Goal: Browse casually

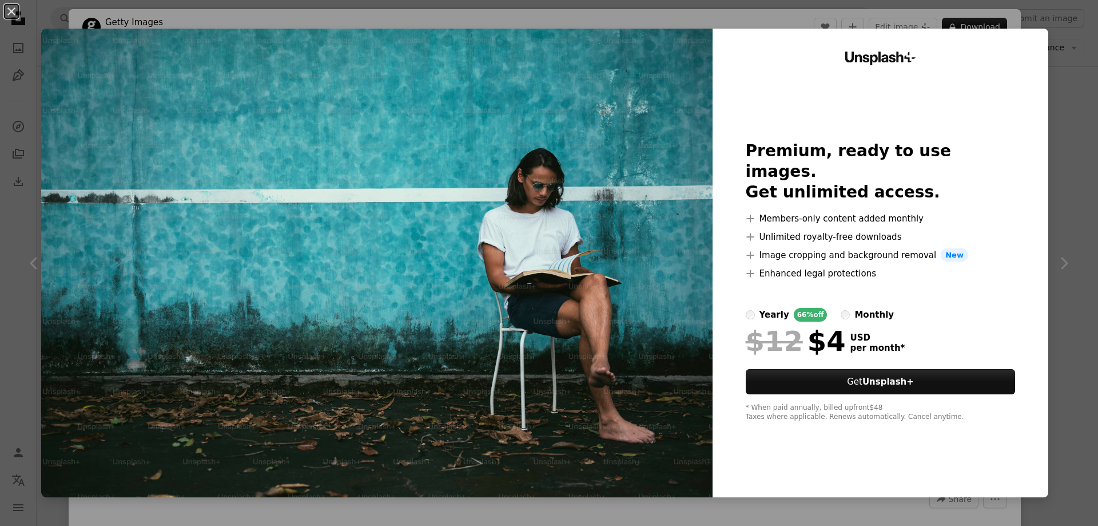
scroll to position [3260, 0]
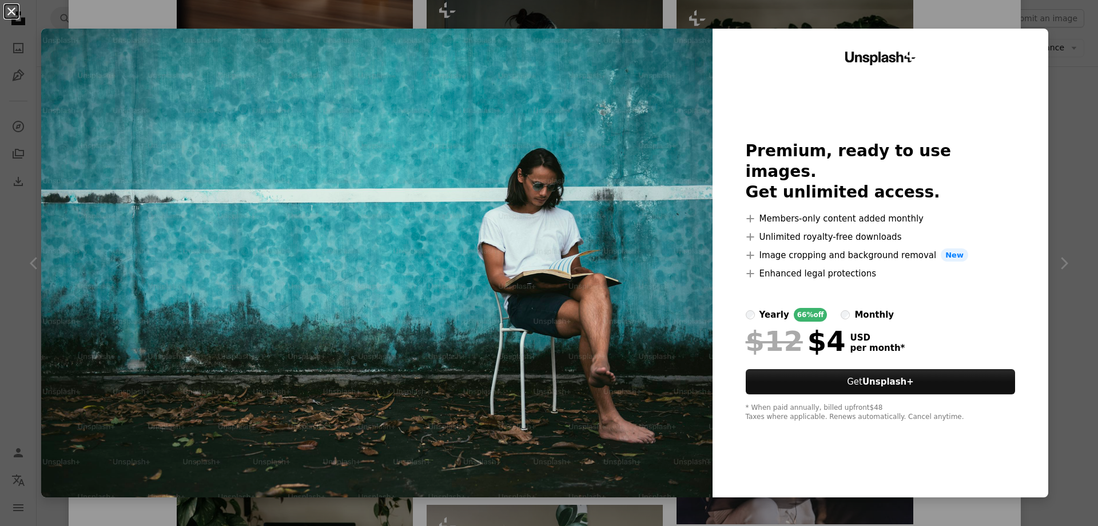
click at [12, 11] on button "An X shape" at bounding box center [12, 12] width 14 height 14
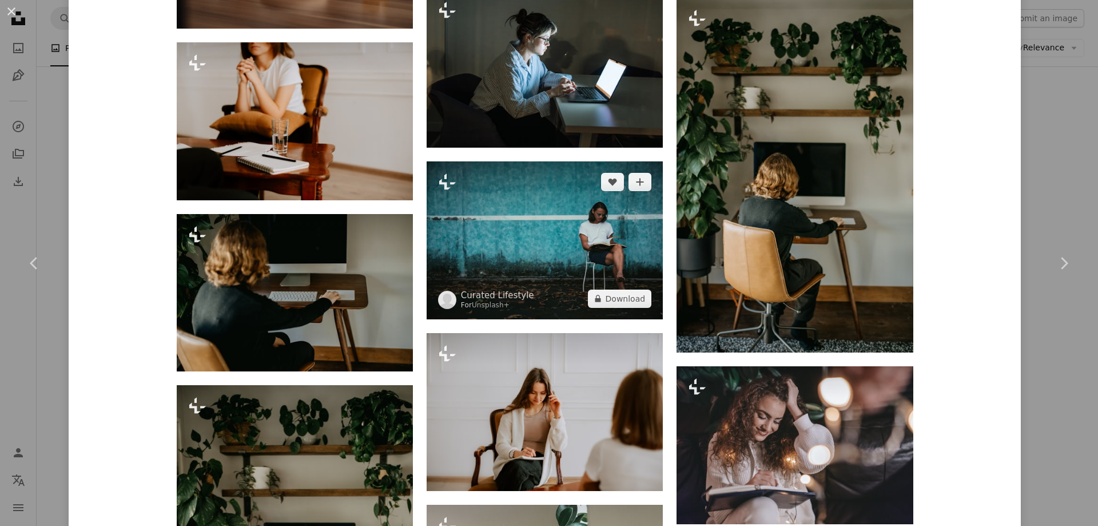
click at [525, 249] on img at bounding box center [545, 240] width 236 height 158
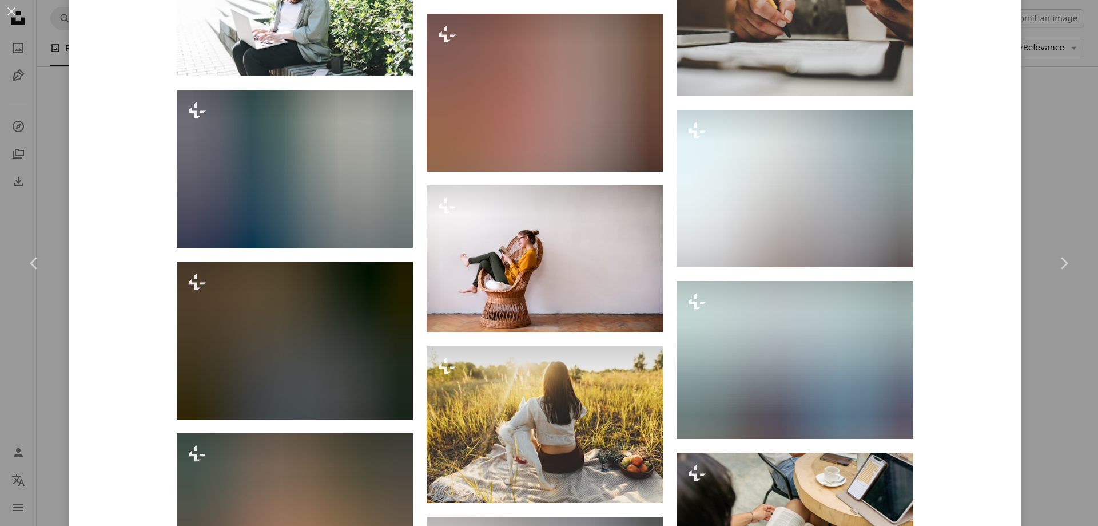
scroll to position [6762, 0]
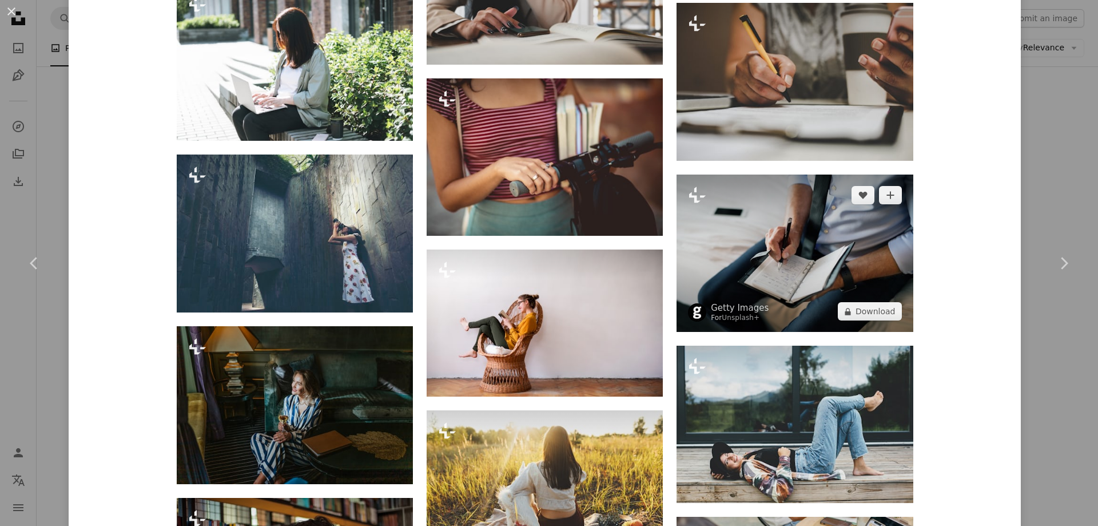
click at [829, 273] on img at bounding box center [795, 252] width 236 height 157
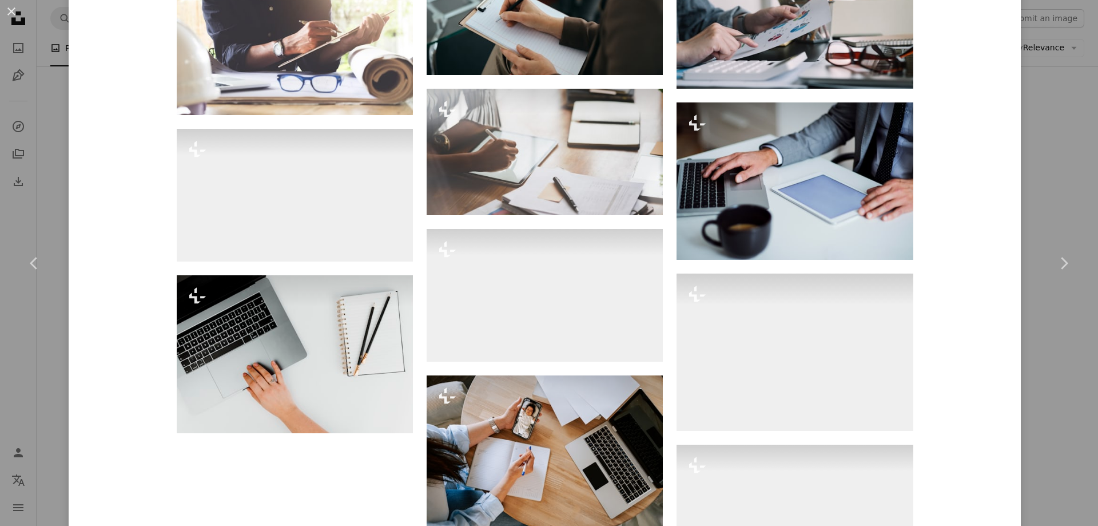
scroll to position [4696, 0]
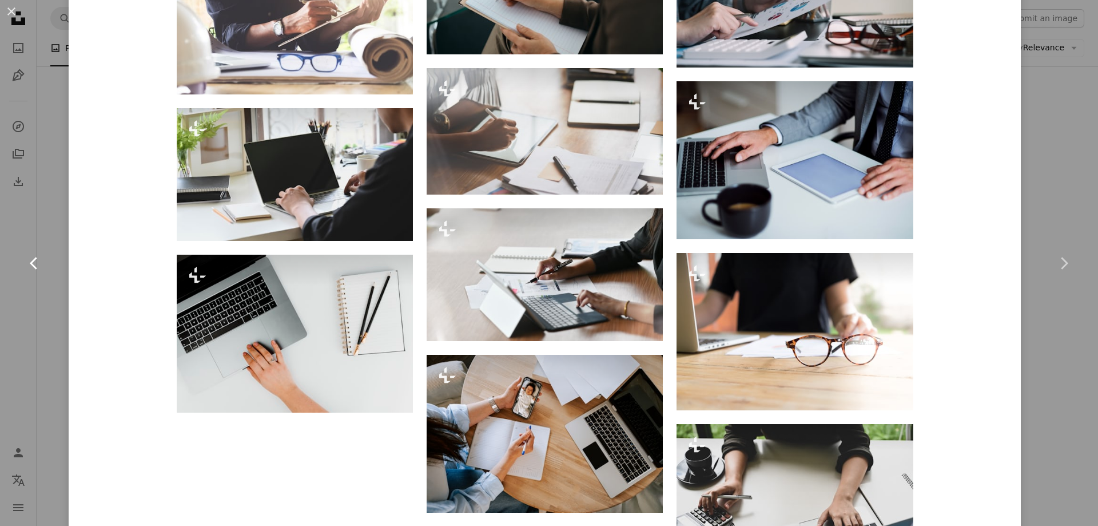
click at [33, 259] on icon "Chevron left" at bounding box center [34, 263] width 18 height 18
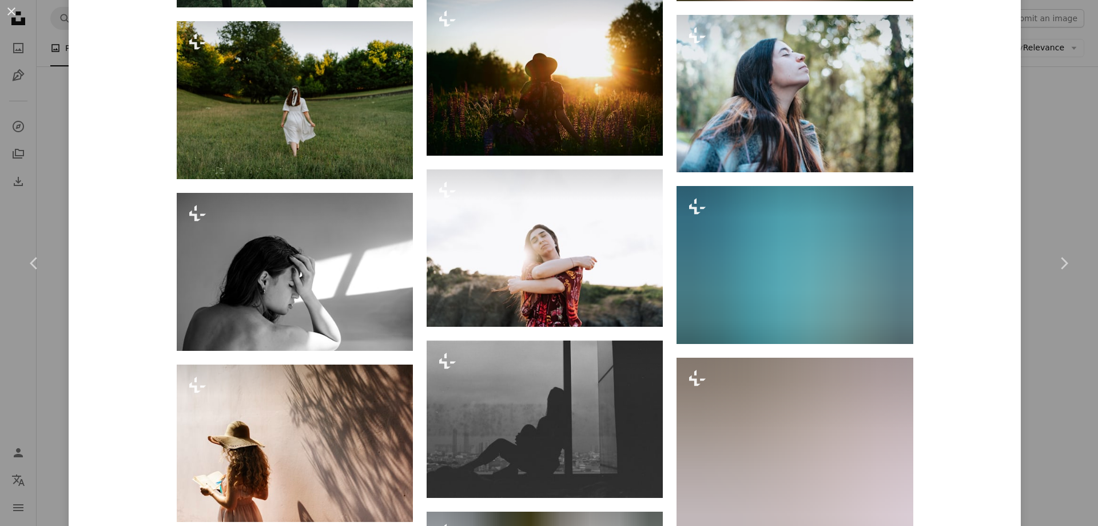
scroll to position [3533, 0]
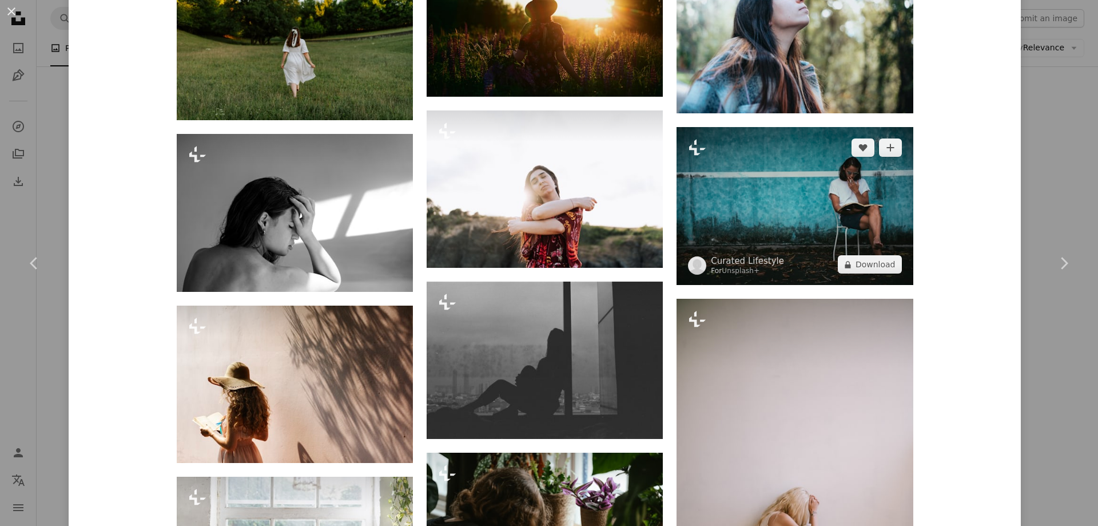
click at [819, 206] on img at bounding box center [795, 206] width 236 height 158
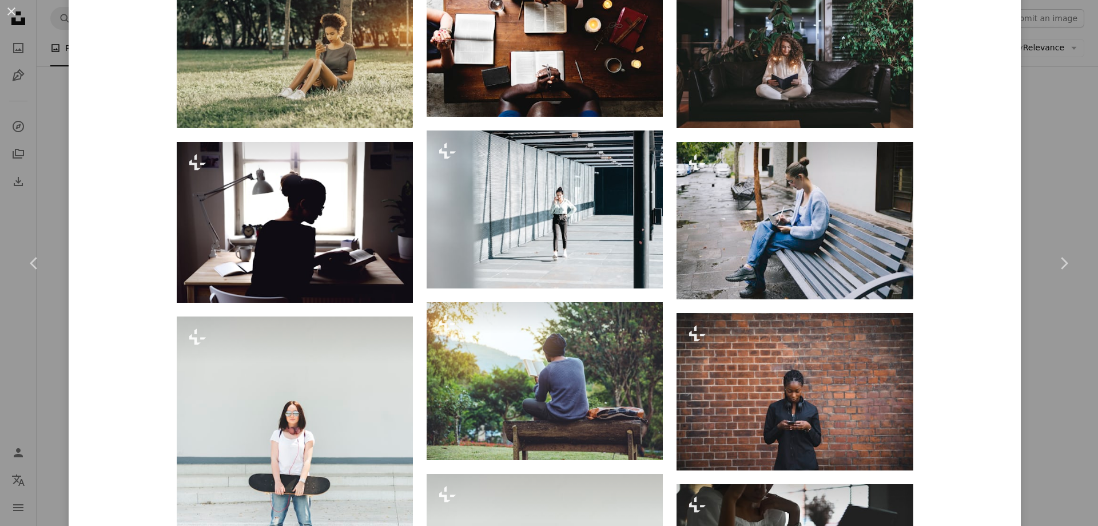
scroll to position [1544, 0]
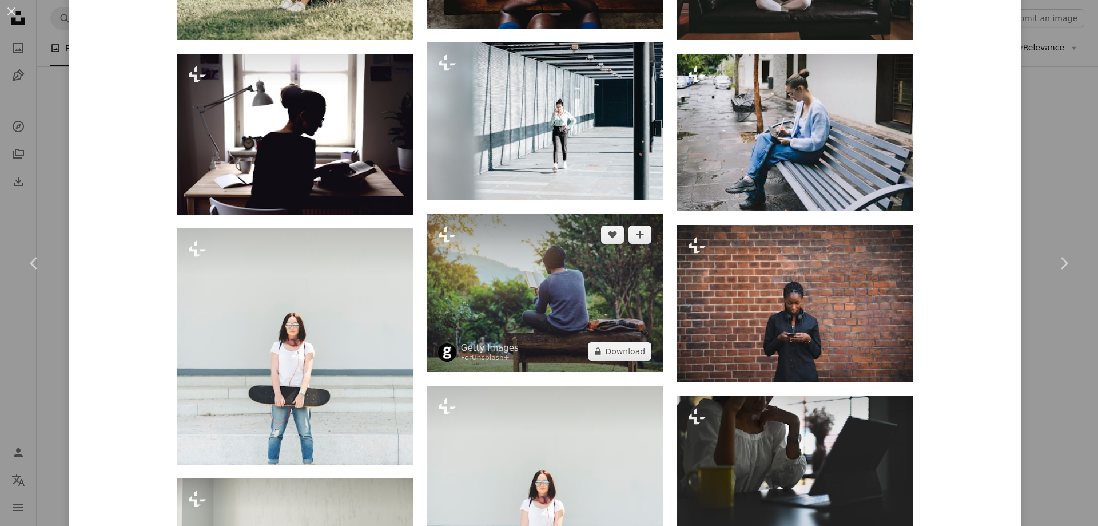
click at [563, 315] on img at bounding box center [545, 293] width 236 height 158
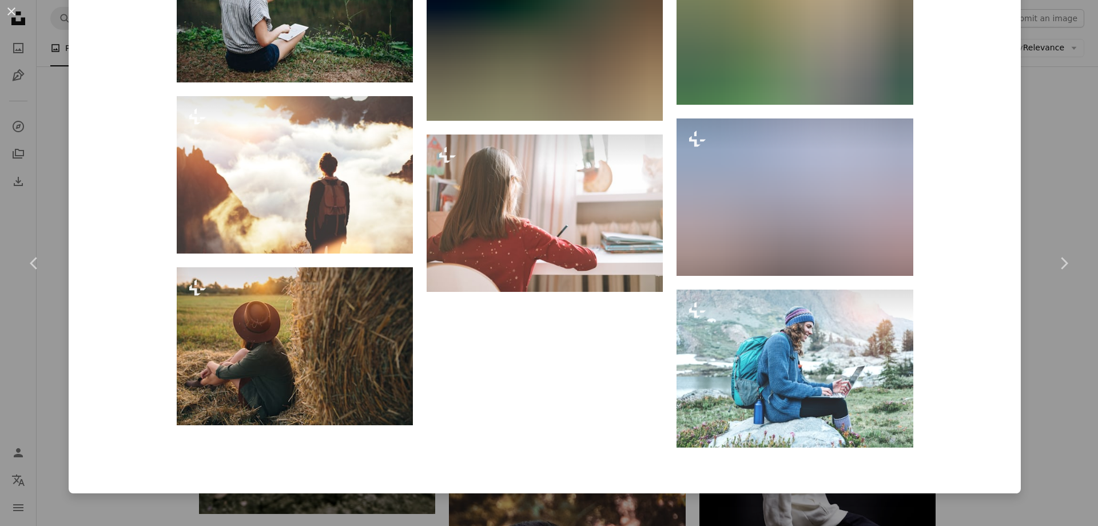
scroll to position [8842, 0]
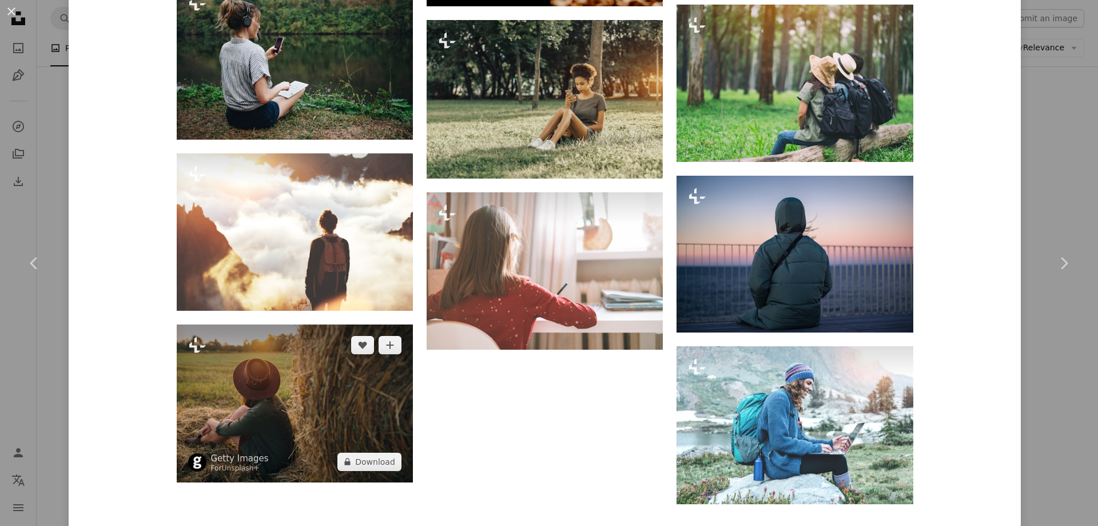
click at [347, 387] on img at bounding box center [295, 402] width 236 height 157
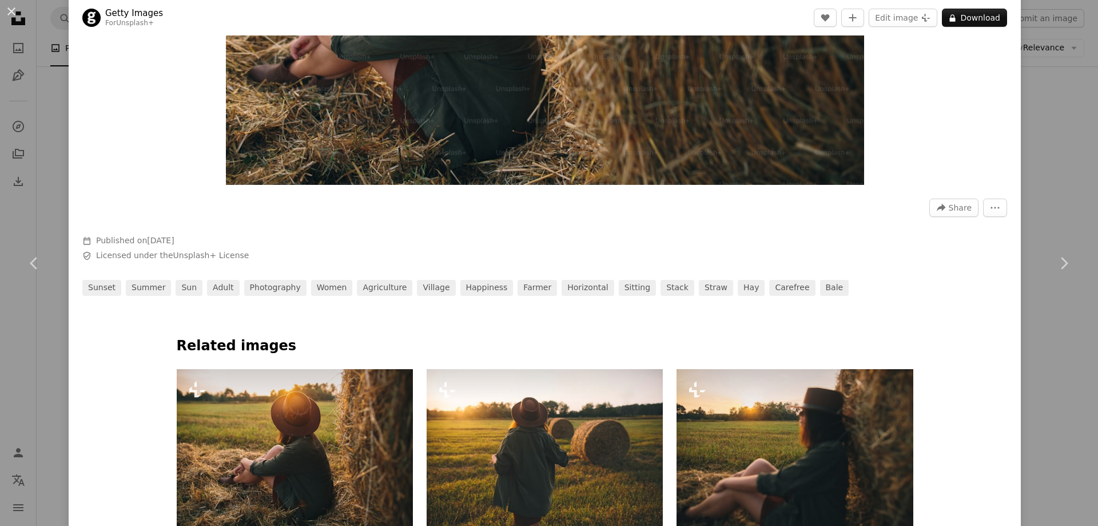
scroll to position [275, 0]
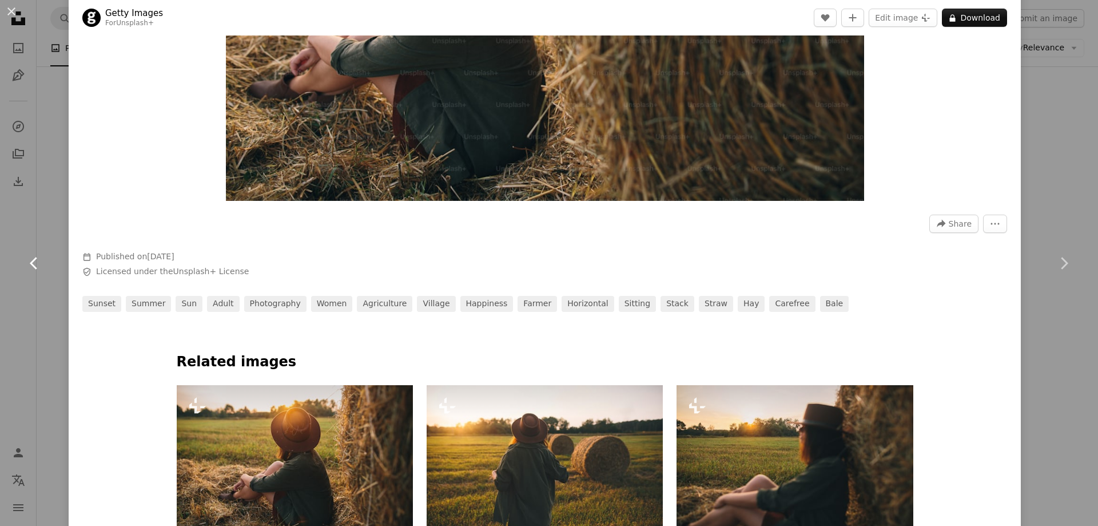
click at [30, 260] on icon "Chevron left" at bounding box center [34, 263] width 18 height 18
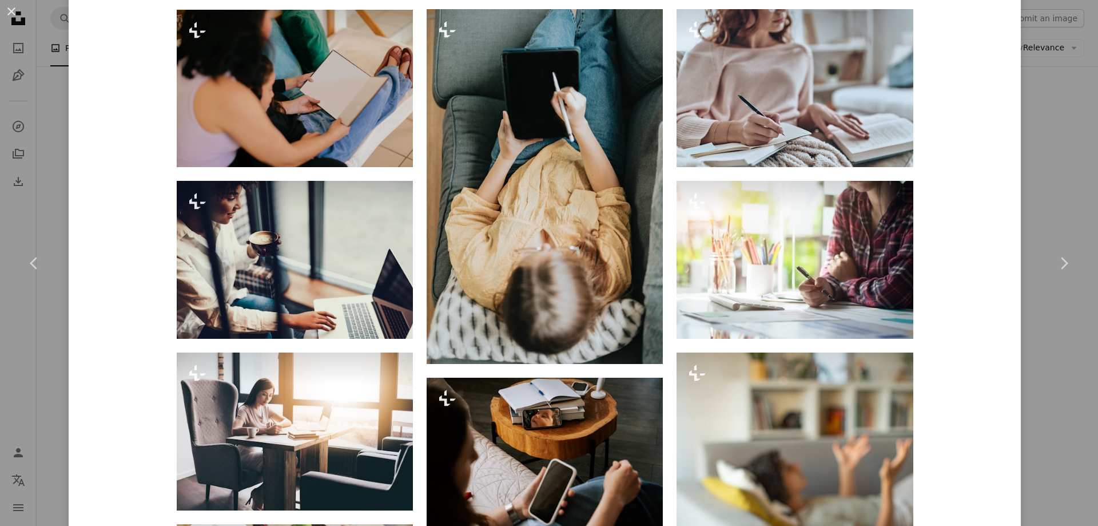
scroll to position [1048, 0]
